Goal: Task Accomplishment & Management: Manage account settings

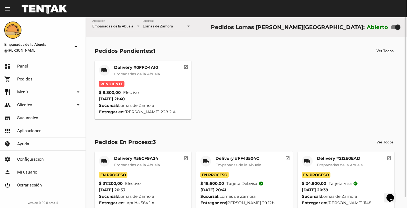
click at [165, 73] on mat-card-header "local_shipping Delivery #0FFD4A10 Empanadas de la Abuela" at bounding box center [143, 73] width 88 height 16
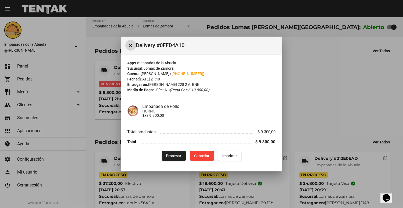
click at [163, 158] on button "Procesar" at bounding box center [174, 156] width 24 height 10
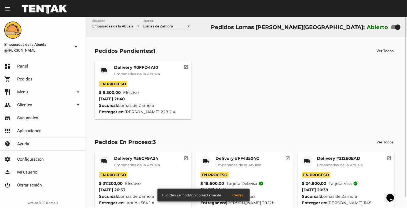
click at [128, 80] on div "Delivery #0FFD4A10 Empanadas de la Abuela" at bounding box center [137, 73] width 46 height 16
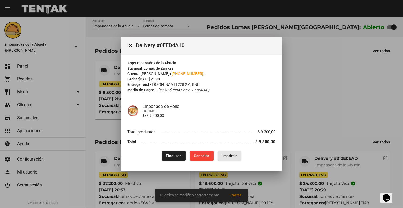
click at [234, 158] on button "Imprimir" at bounding box center [229, 156] width 23 height 10
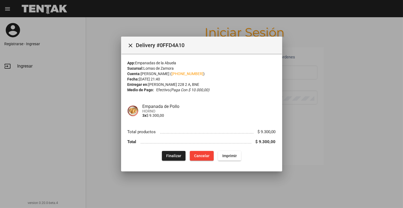
type input "[EMAIL_ADDRESS][DOMAIN_NAME]"
click at [296, 76] on div at bounding box center [201, 104] width 403 height 208
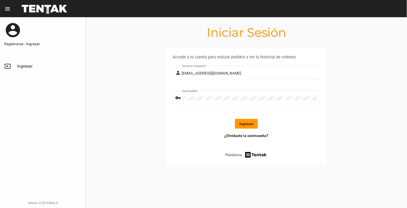
click at [243, 114] on form "person [EMAIL_ADDRESS][DOMAIN_NAME] Correo-e o usuario * vpn_key Contraseña * I…" at bounding box center [247, 98] width 148 height 68
click at [241, 123] on button "Ingresar" at bounding box center [246, 124] width 23 height 10
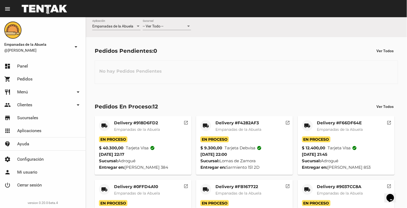
click at [157, 23] on div "-- Ver Todo -- Sucursal" at bounding box center [167, 25] width 48 height 10
click at [151, 48] on span "Lomas de Zamora" at bounding box center [167, 48] width 48 height 11
